Goal: Task Accomplishment & Management: Manage account settings

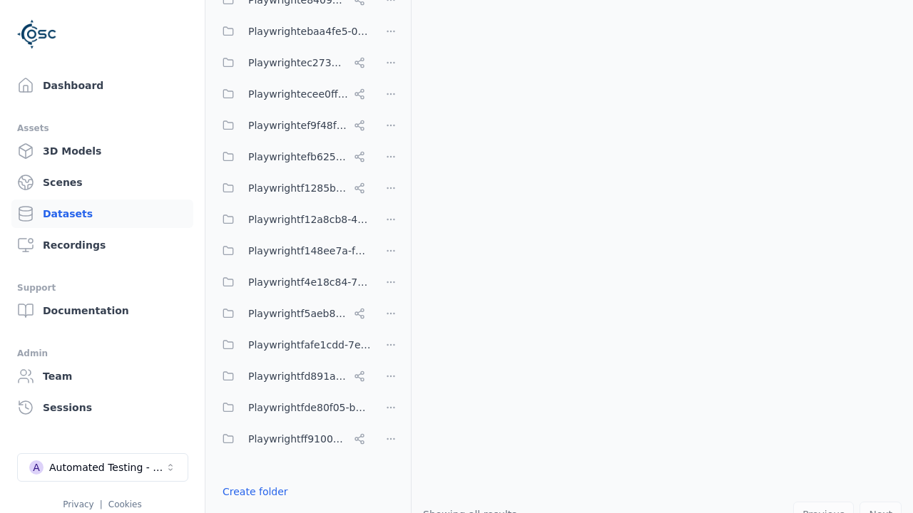
click at [250, 505] on button "Done editing" at bounding box center [254, 518] width 81 height 26
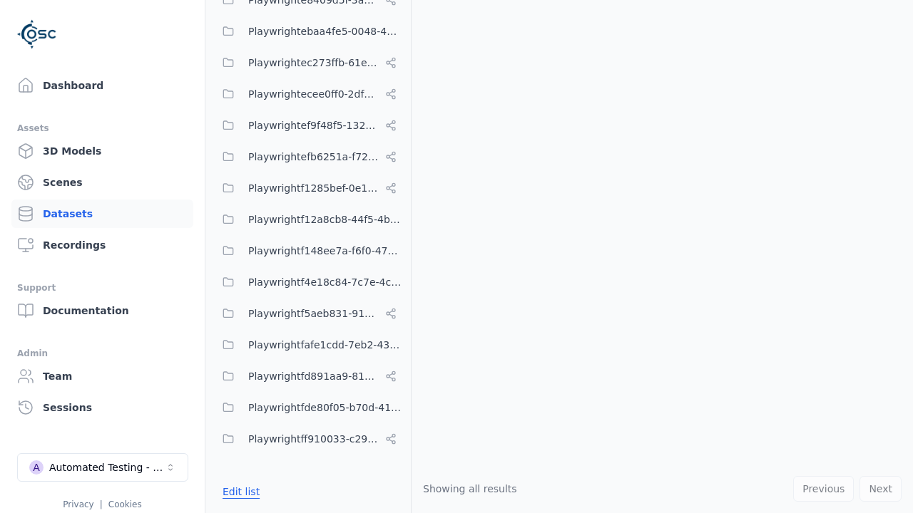
scroll to position [7027, 0]
click at [102, 214] on link "Datasets" at bounding box center [102, 214] width 182 height 29
click at [238, 492] on button "Edit list" at bounding box center [241, 492] width 54 height 26
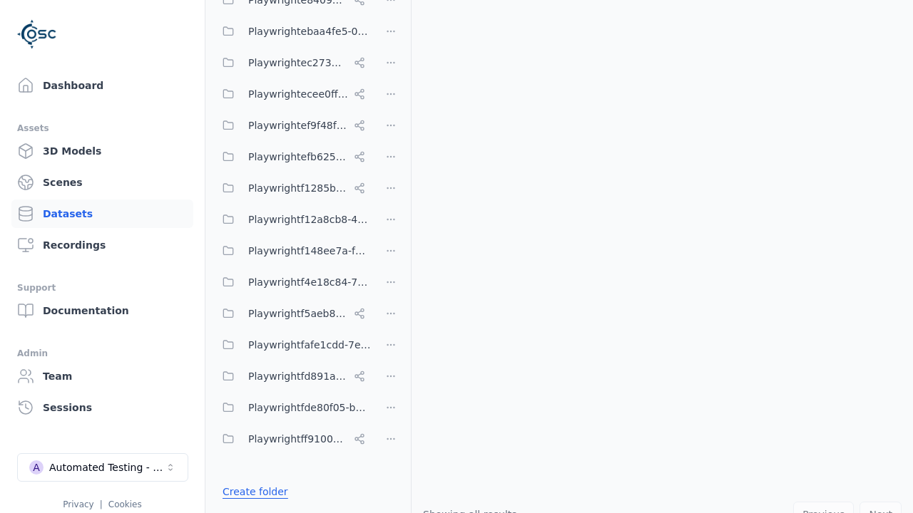
click at [250, 492] on link "Create folder" at bounding box center [255, 492] width 66 height 14
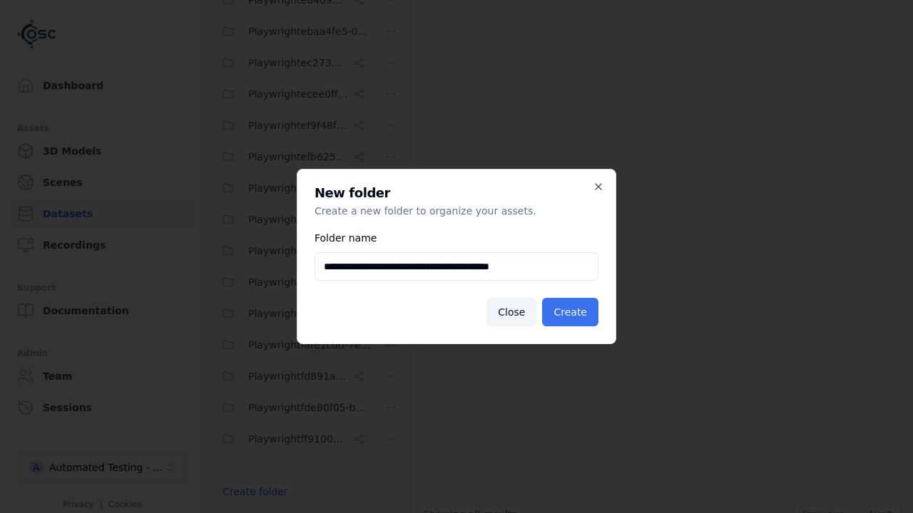
type input "**********"
click at [572, 312] on button "Create" at bounding box center [570, 312] width 56 height 29
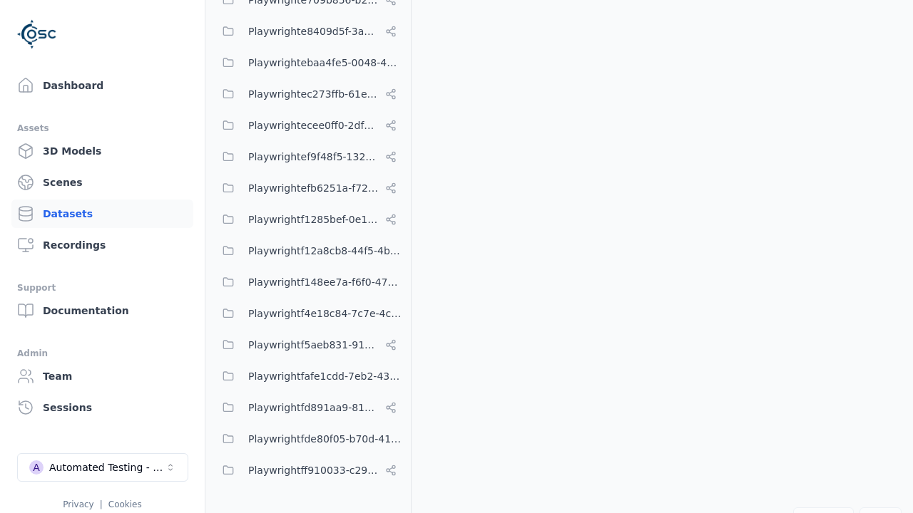
scroll to position [7058, 0]
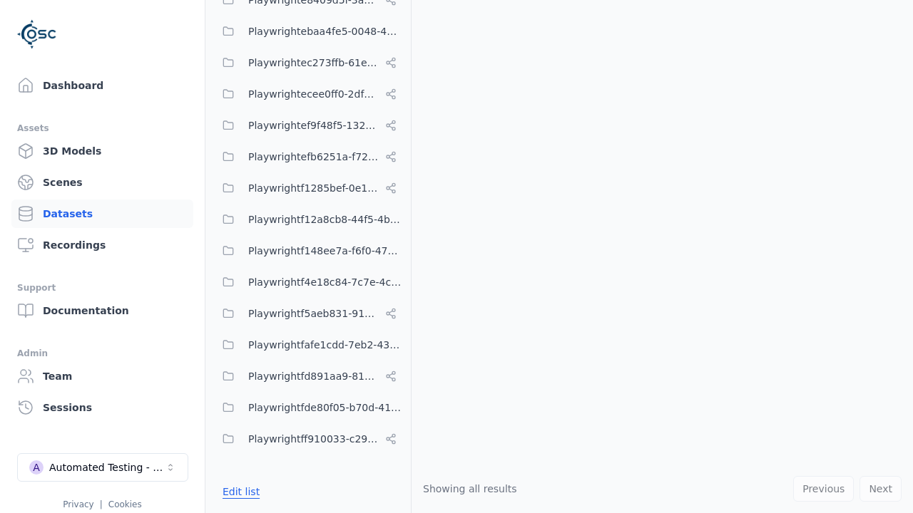
click at [238, 492] on button "Edit list" at bounding box center [241, 492] width 54 height 26
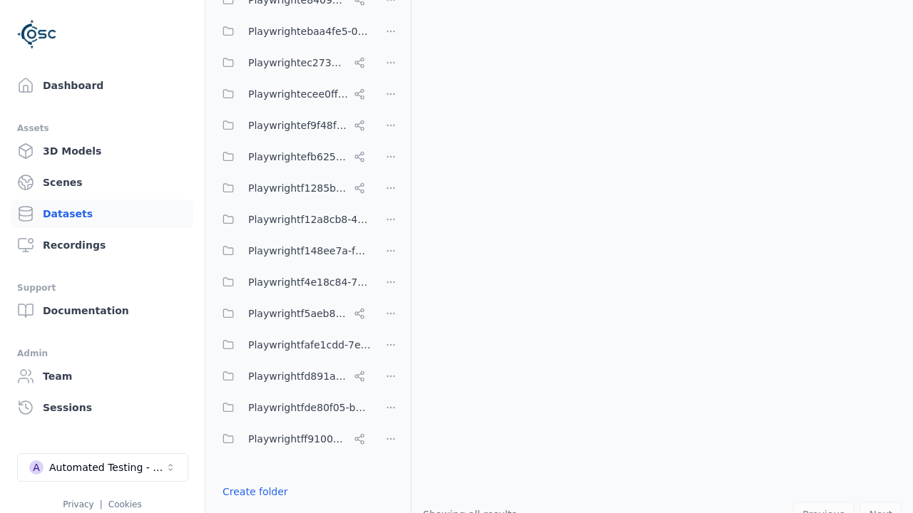
click at [391, 257] on html "Support Dashboard Assets 3D Models Scenes Datasets Recordings Support Documenta…" at bounding box center [456, 256] width 913 height 513
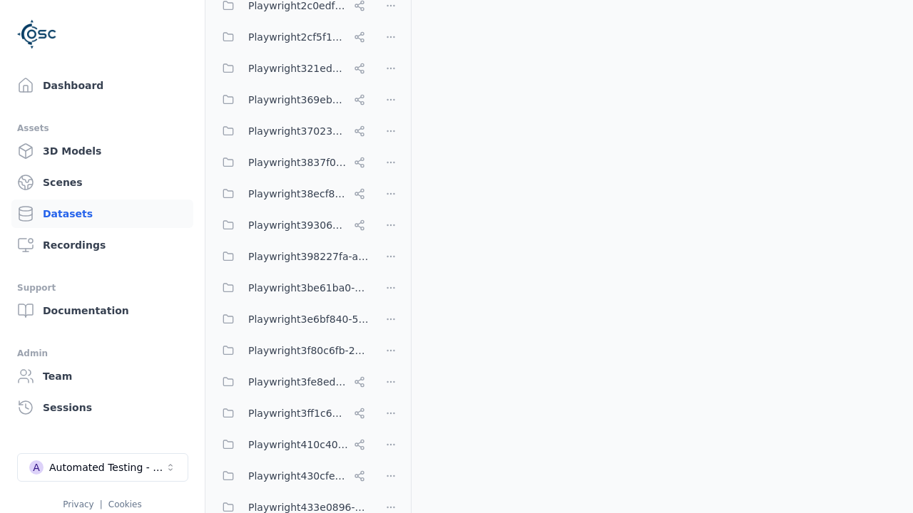
click at [456, 257] on html "Support Dashboard Assets 3D Models Scenes Datasets Recordings Support Documenta…" at bounding box center [456, 256] width 913 height 513
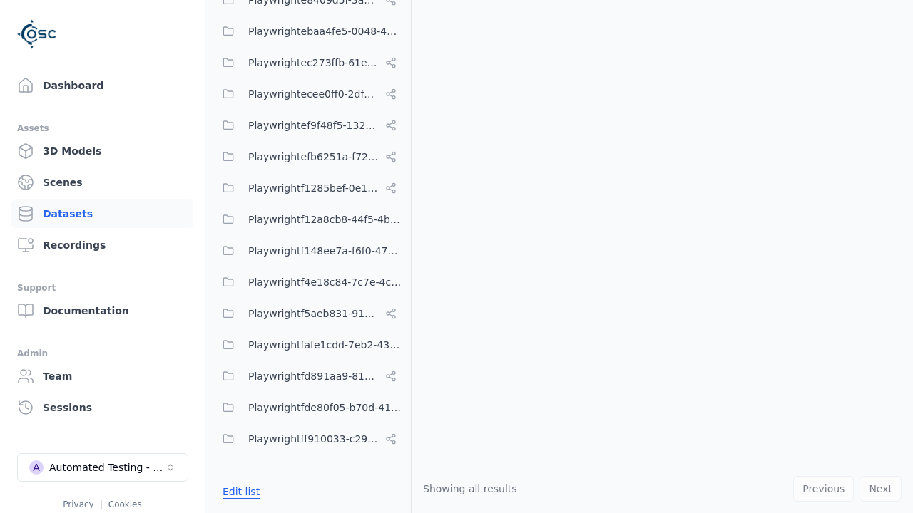
click at [238, 492] on button "Edit list" at bounding box center [241, 492] width 54 height 26
